Goal: Transaction & Acquisition: Purchase product/service

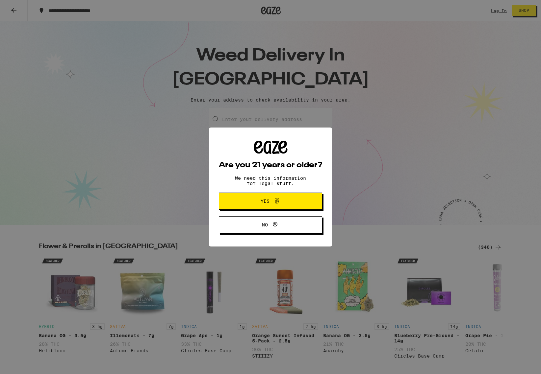
click at [268, 199] on span "Yes" at bounding box center [264, 201] width 9 height 5
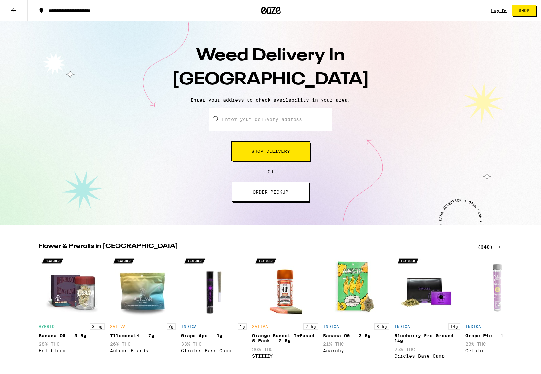
click at [270, 156] on button "Shop Delivery" at bounding box center [270, 151] width 79 height 20
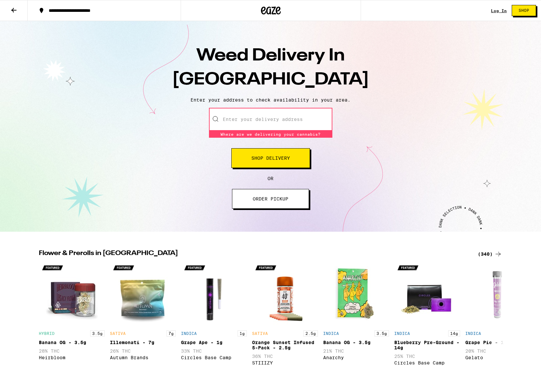
click at [265, 119] on input "Enter your delivery address" at bounding box center [270, 119] width 123 height 23
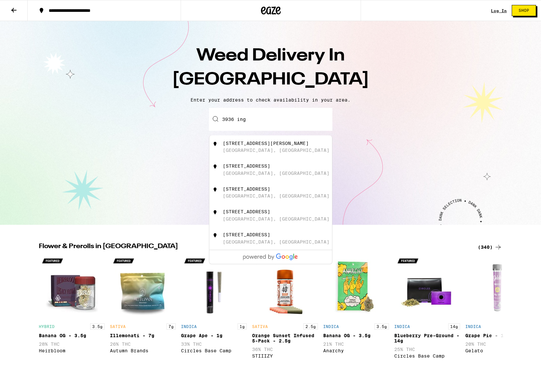
click at [270, 168] on div "[STREET_ADDRESS]" at bounding box center [246, 165] width 47 height 5
type input "[STREET_ADDRESS]"
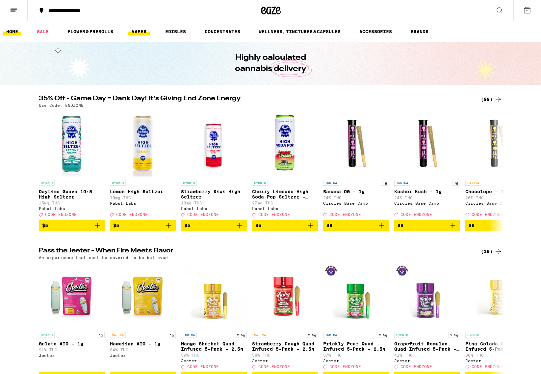
click at [138, 34] on link "VAPES" at bounding box center [138, 32] width 21 height 8
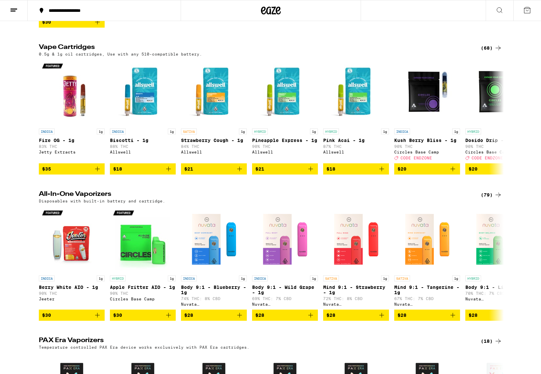
scroll to position [193, 0]
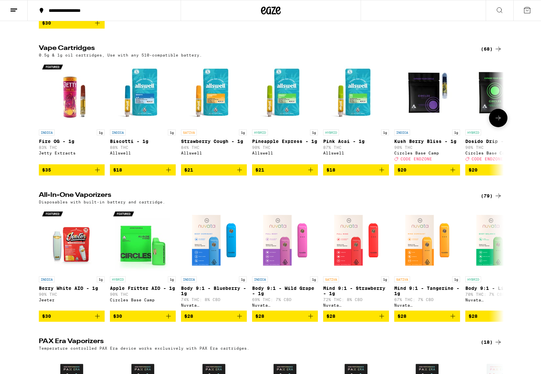
click at [167, 174] on icon "Add to bag" at bounding box center [168, 170] width 8 height 8
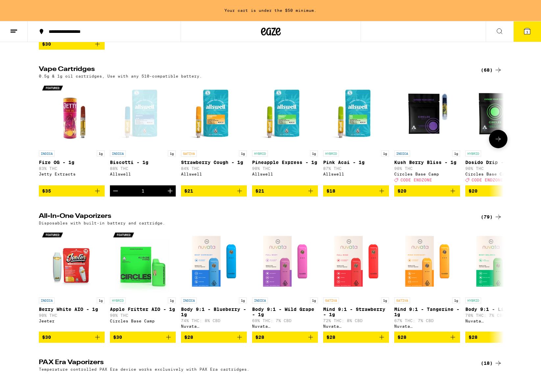
scroll to position [0, 0]
click at [529, 36] on button "1" at bounding box center [527, 31] width 28 height 20
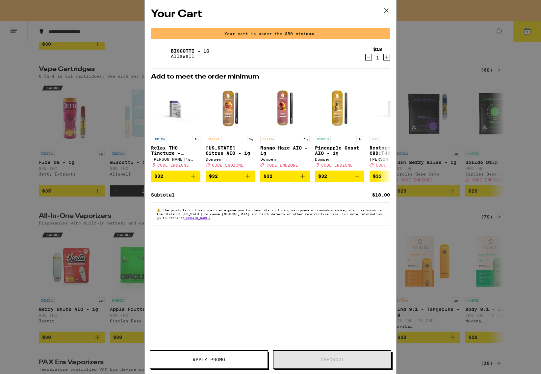
click at [388, 11] on icon at bounding box center [386, 11] width 10 height 10
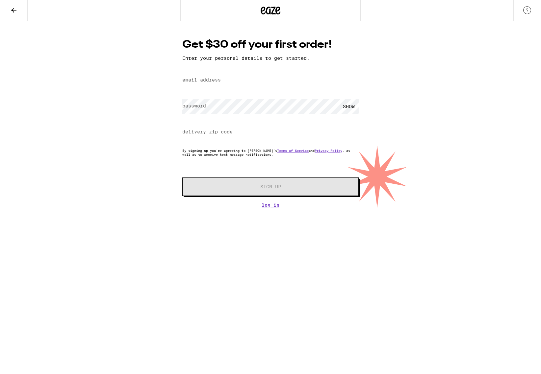
click at [288, 91] on form "email address password SHOW delivery zip code By signing up you're agreeing to …" at bounding box center [270, 133] width 176 height 125
type input "[EMAIL_ADDRESS][DOMAIN_NAME]"
click at [229, 133] on label "delivery zip code" at bounding box center [207, 131] width 50 height 5
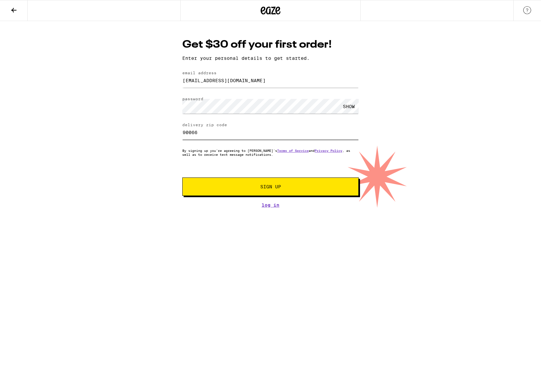
type input "90066"
click at [241, 184] on button "Sign Up" at bounding box center [270, 187] width 176 height 18
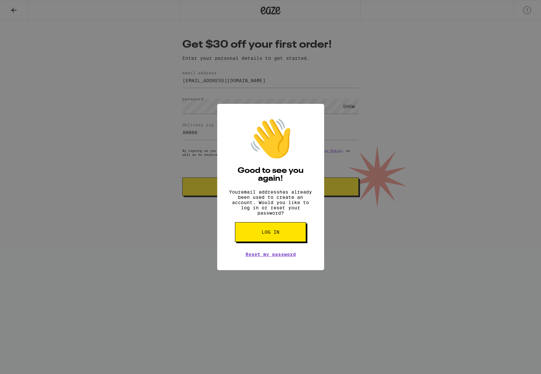
click at [268, 235] on span "Log in" at bounding box center [270, 232] width 18 height 5
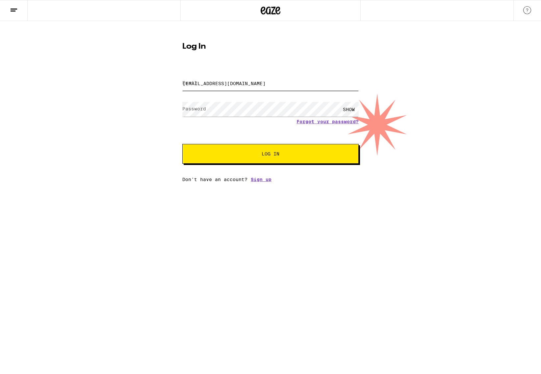
type input "[EMAIL_ADDRESS][DOMAIN_NAME]"
click at [270, 155] on button "Log In" at bounding box center [270, 154] width 176 height 20
